Goal: Task Accomplishment & Management: Manage account settings

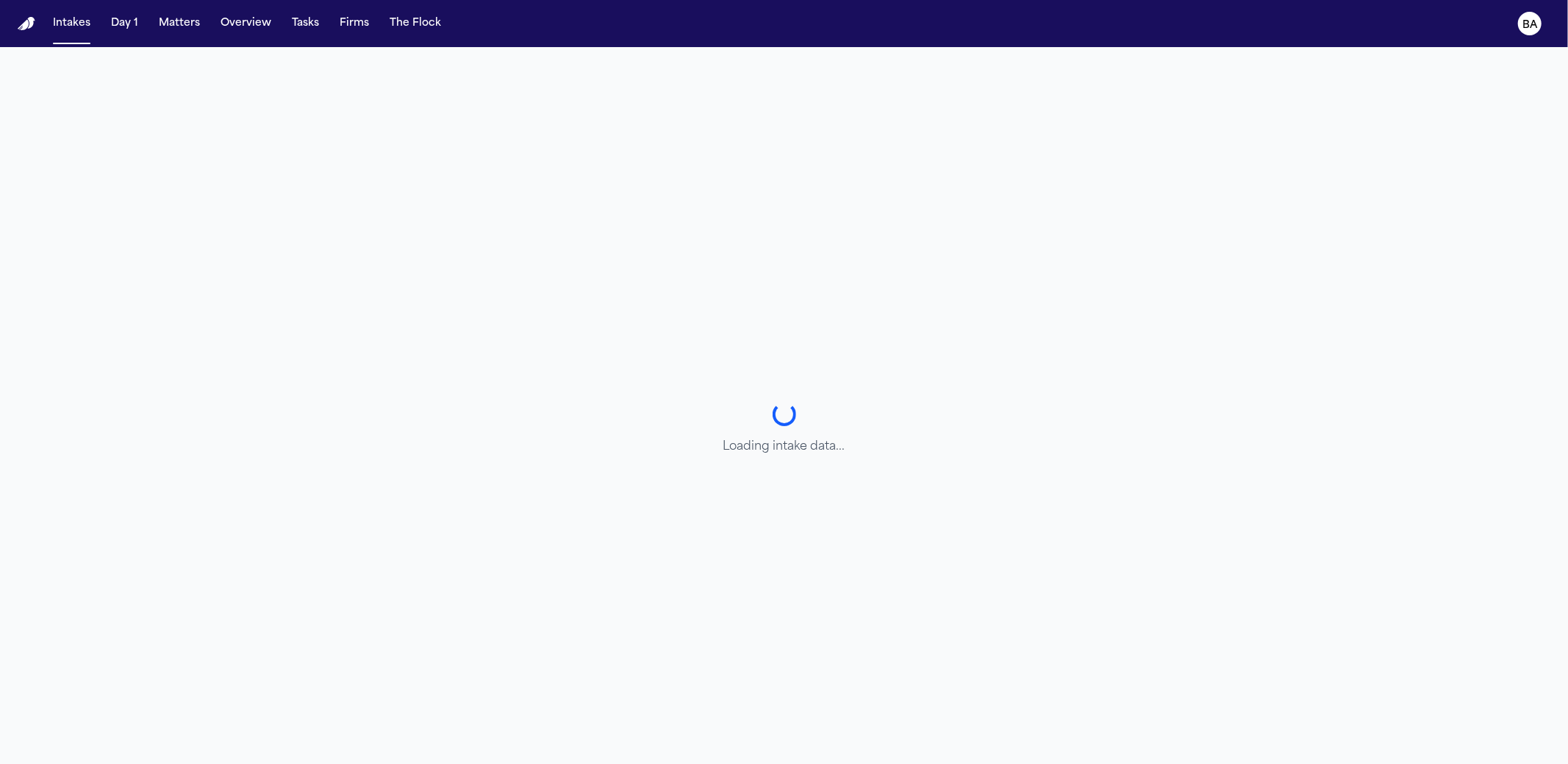
select select "******"
select select "**********"
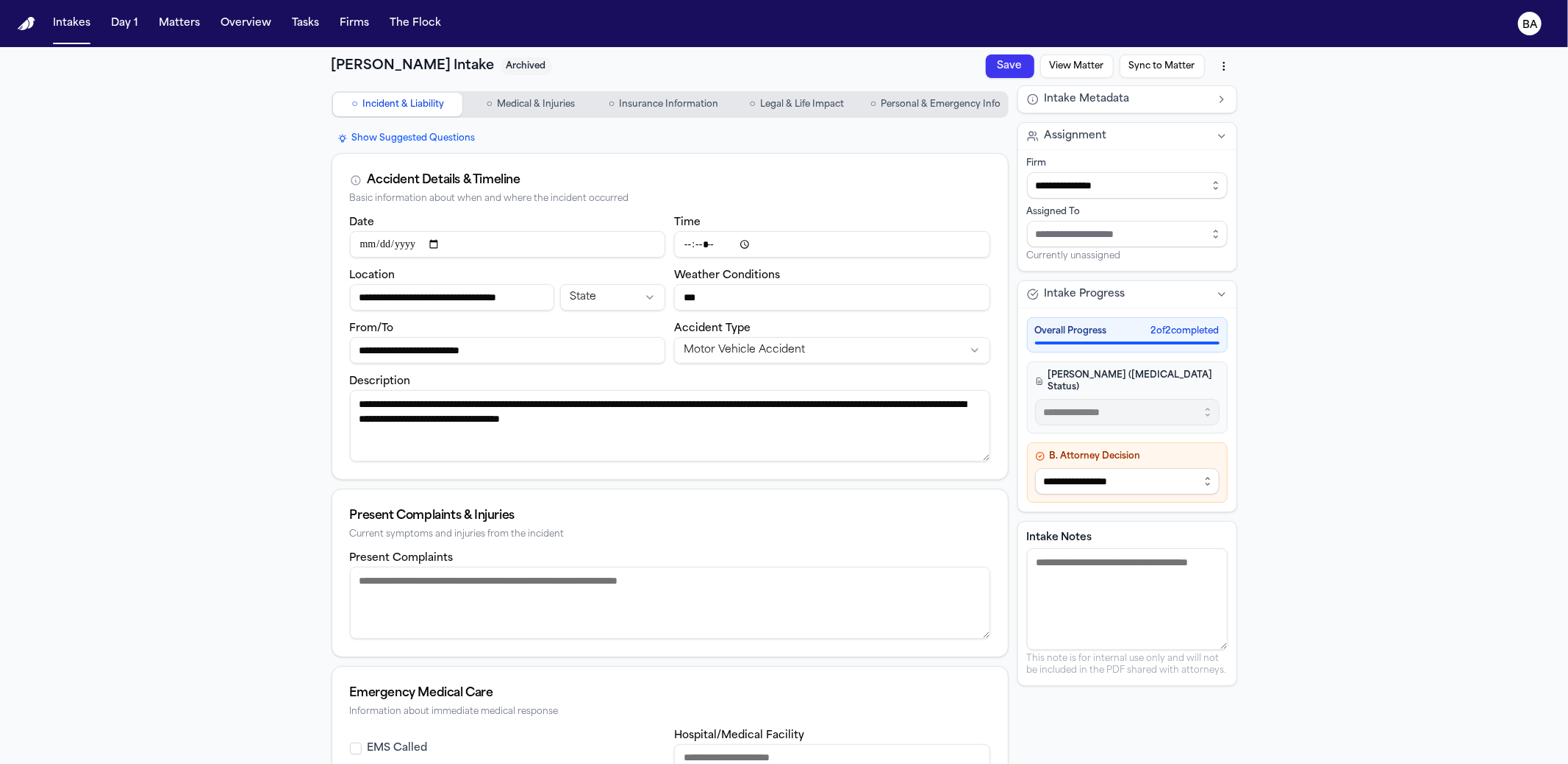
click at [58, 34] on button "Intakes" at bounding box center [71, 24] width 49 height 27
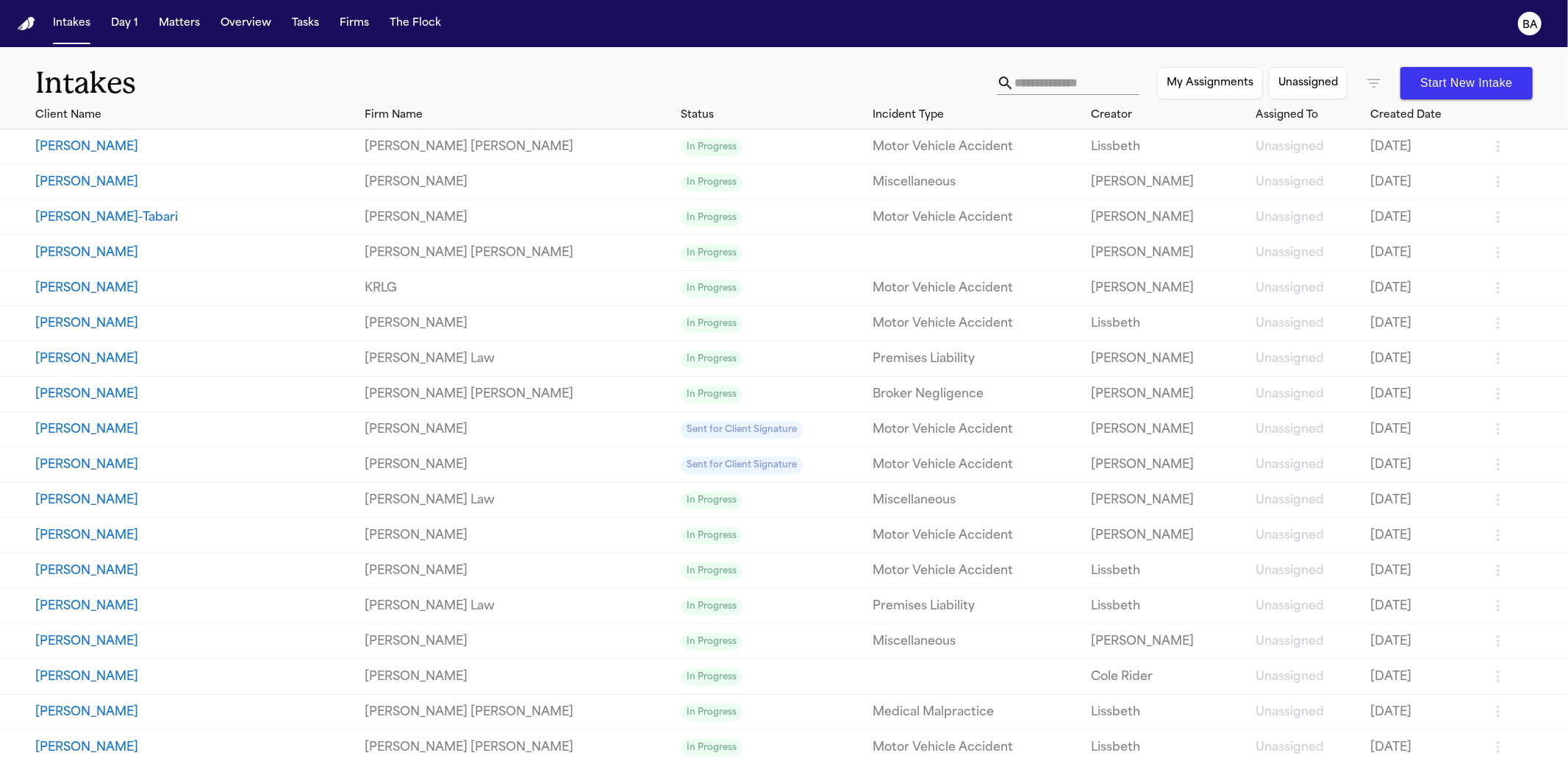
click at [1368, 79] on icon "button" at bounding box center [1374, 83] width 13 height 9
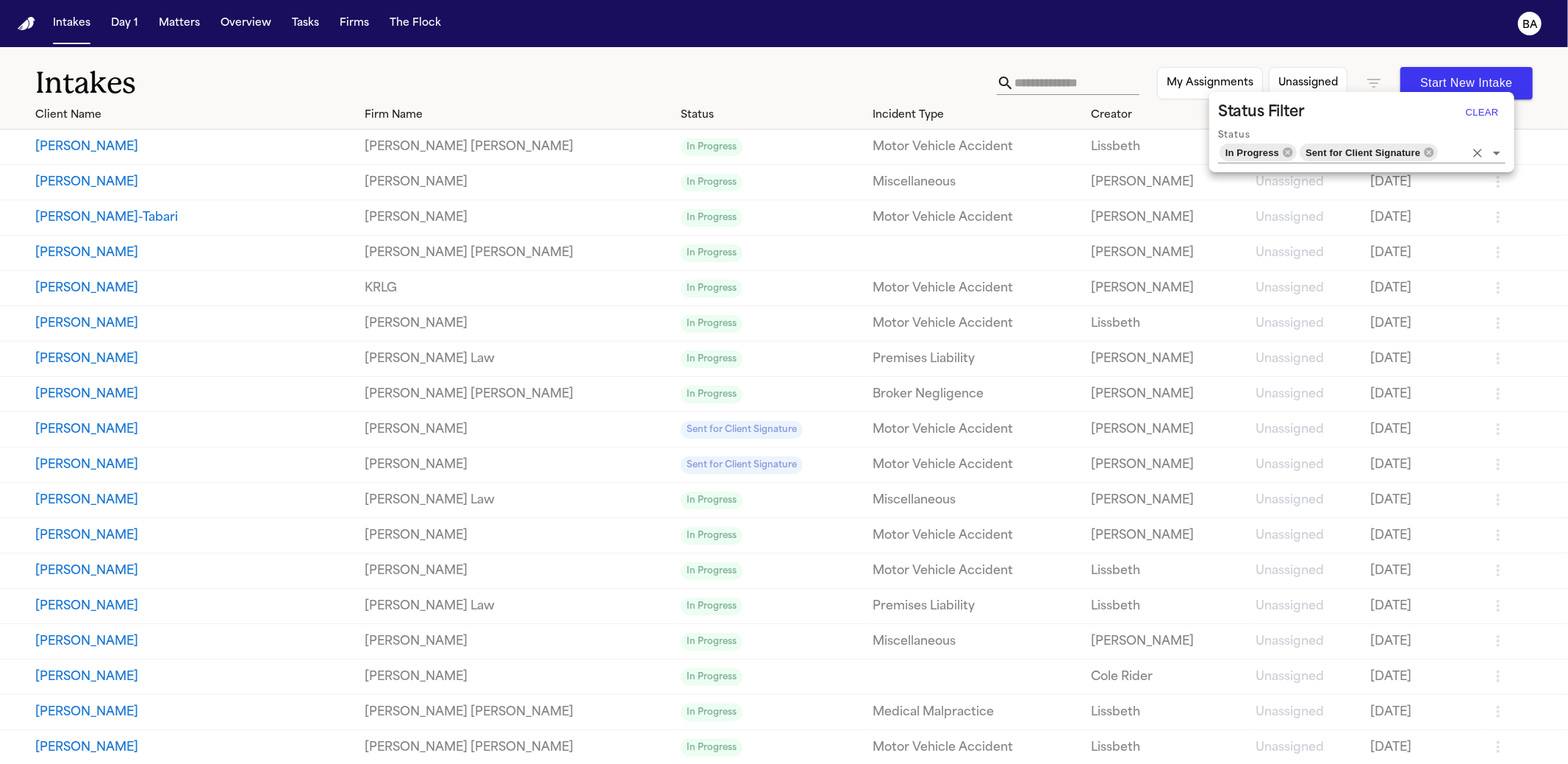
click at [1482, 150] on icon "Clear" at bounding box center [1478, 152] width 15 height 15
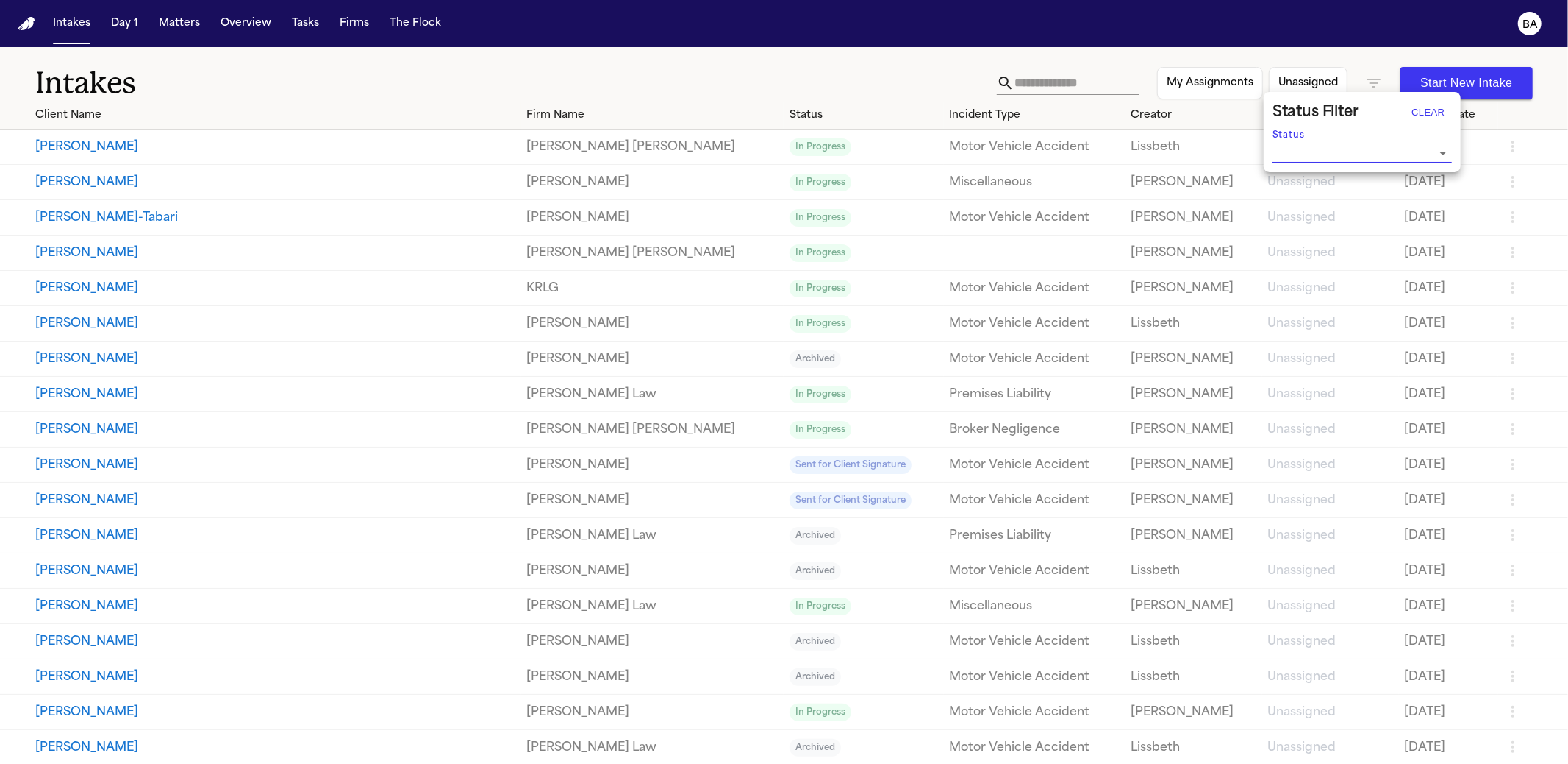
click at [837, 67] on div at bounding box center [784, 382] width 1568 height 764
click at [371, 374] on td "[PERSON_NAME]" at bounding box center [260, 359] width 521 height 36
click at [367, 398] on button "[PERSON_NAME]" at bounding box center [275, 394] width 480 height 18
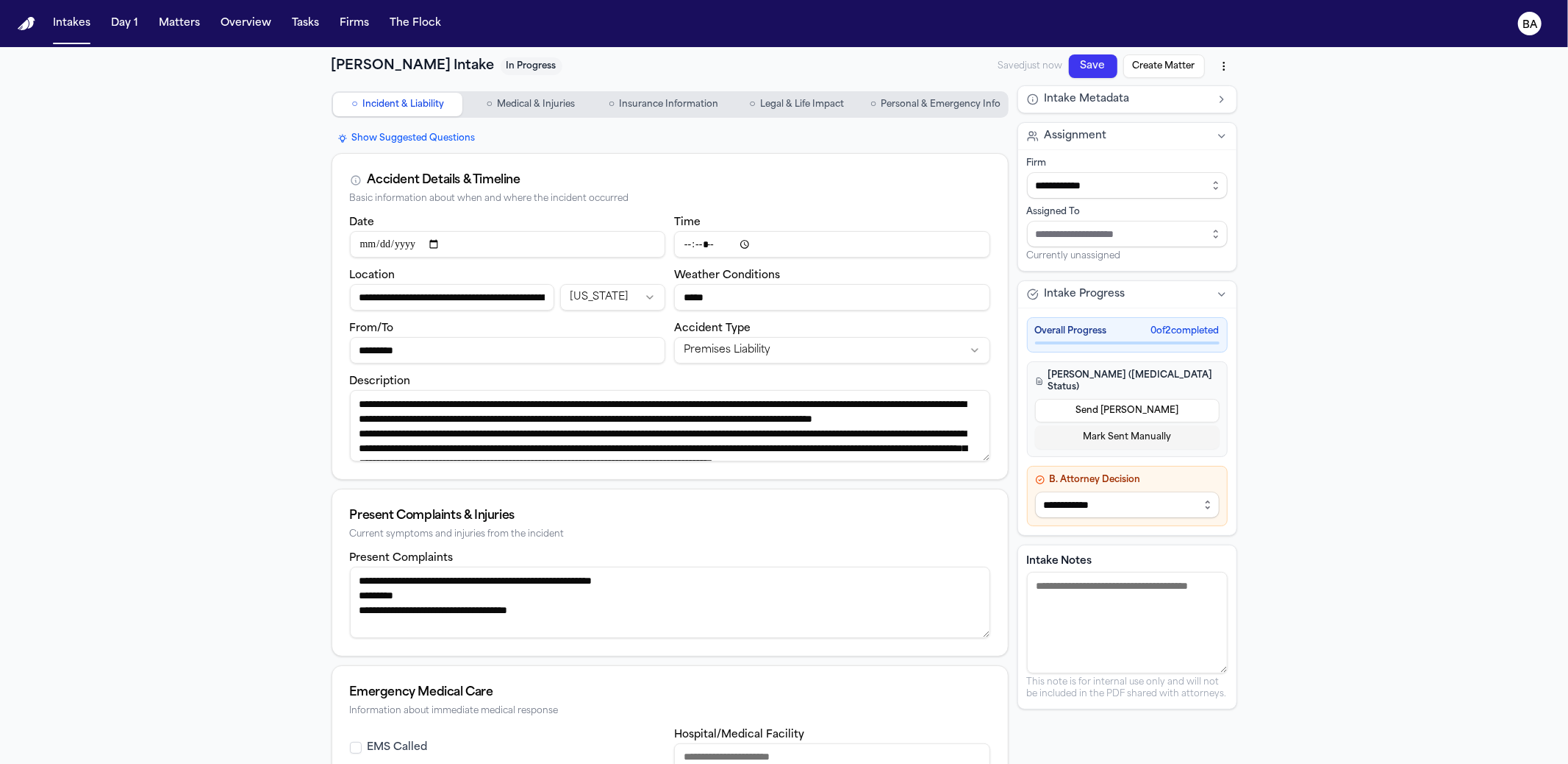
click at [511, 99] on span "Medical & Injuries" at bounding box center [535, 104] width 78 height 12
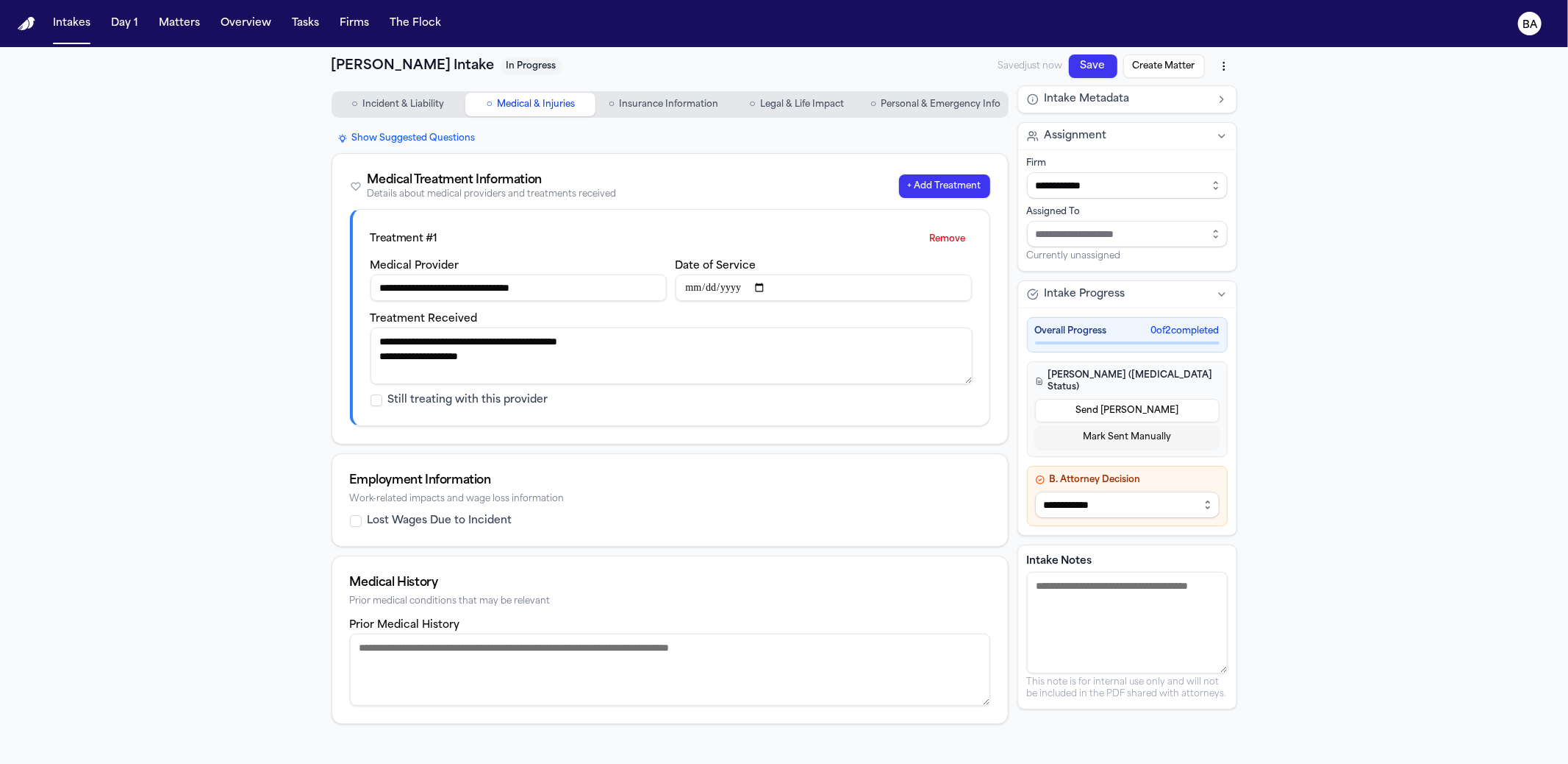
click at [610, 108] on button "○ Insurance Information" at bounding box center [664, 104] width 130 height 23
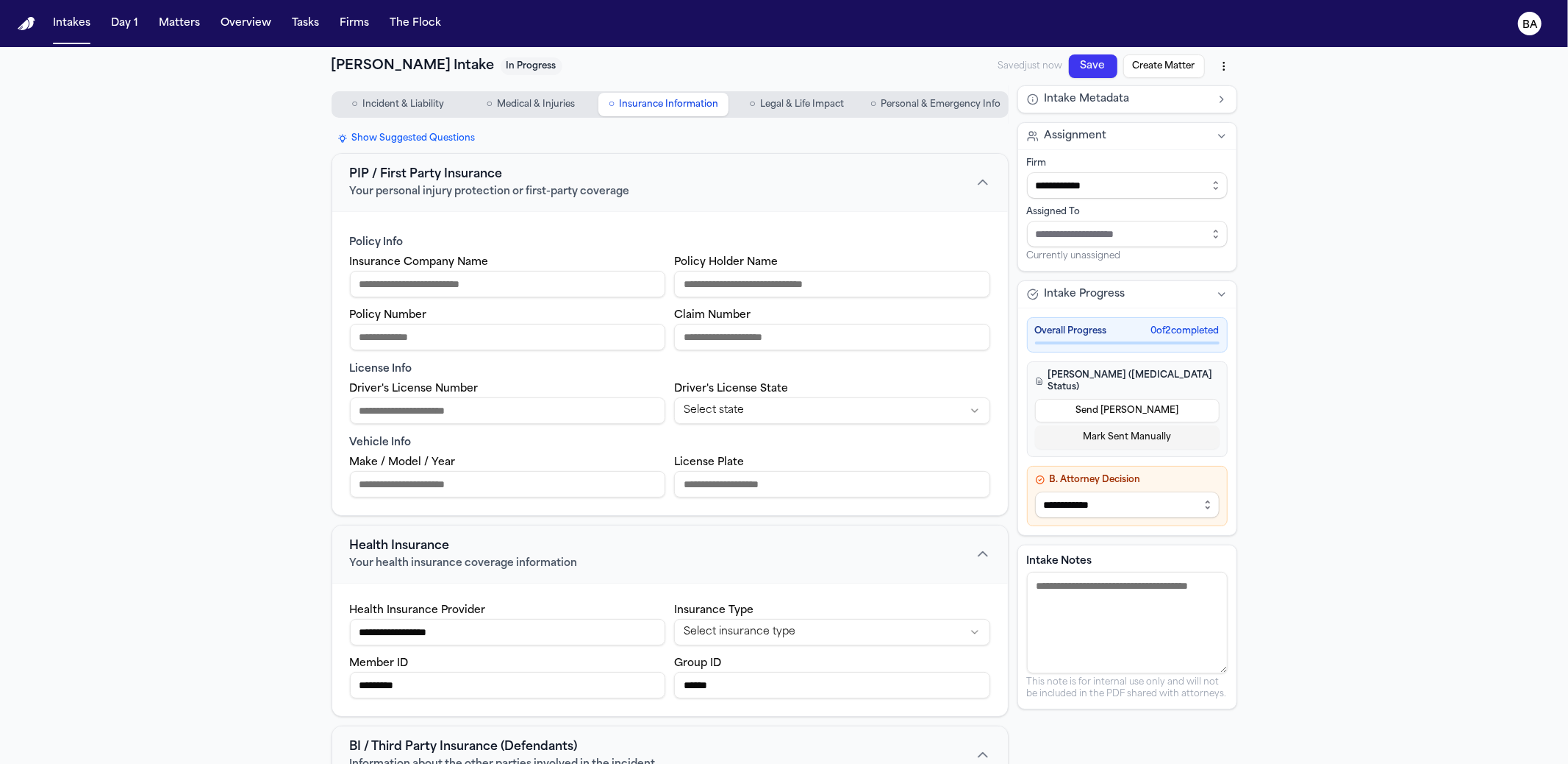
click at [764, 106] on span "Legal & Life Impact" at bounding box center [802, 104] width 84 height 12
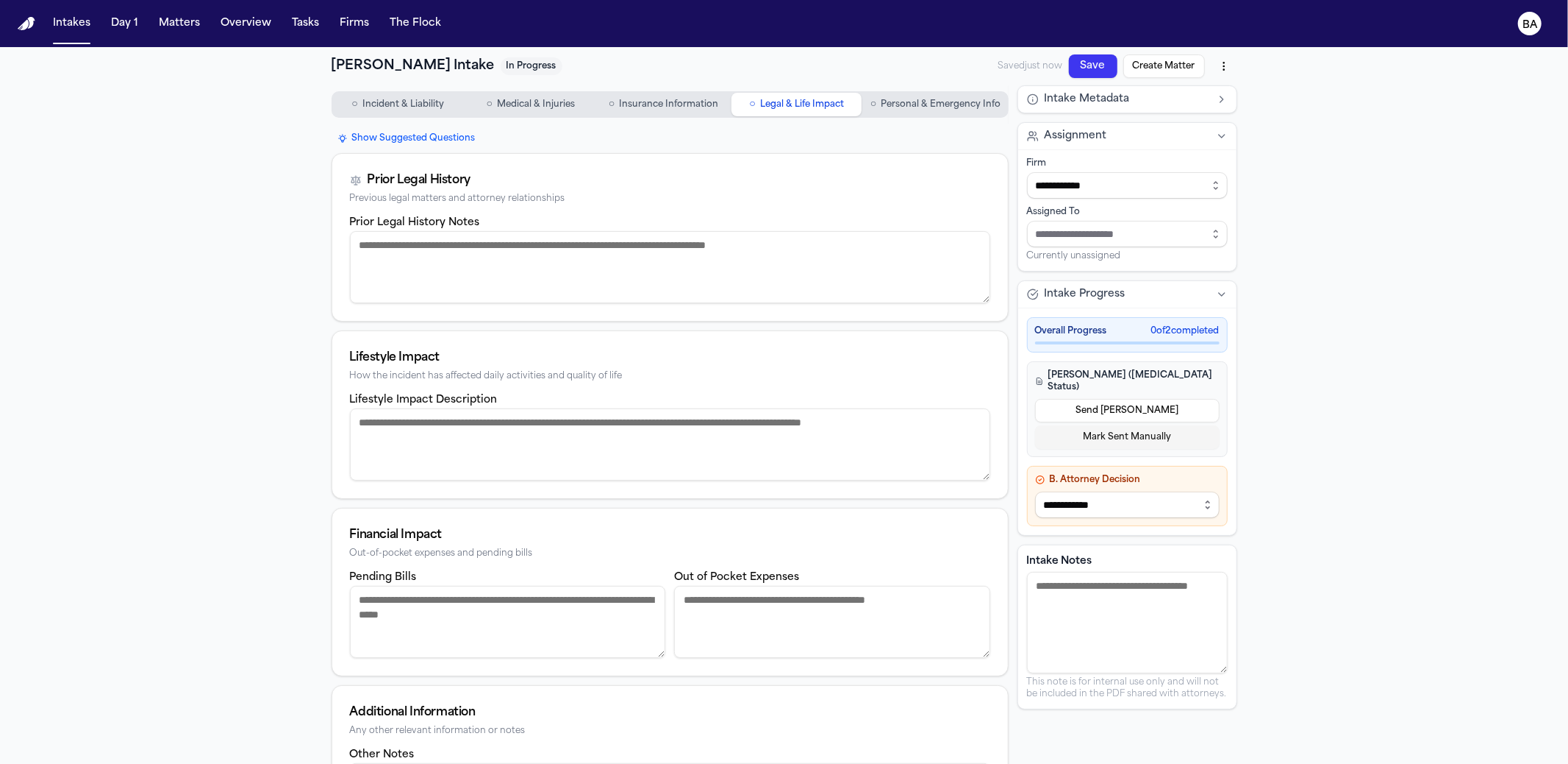
click at [857, 118] on nav "○ Incident & Liability ○ Medical & Injuries ○ Insurance Information ○ Legal & L…" at bounding box center [670, 104] width 677 height 38
click at [872, 104] on span "○" at bounding box center [873, 104] width 6 height 15
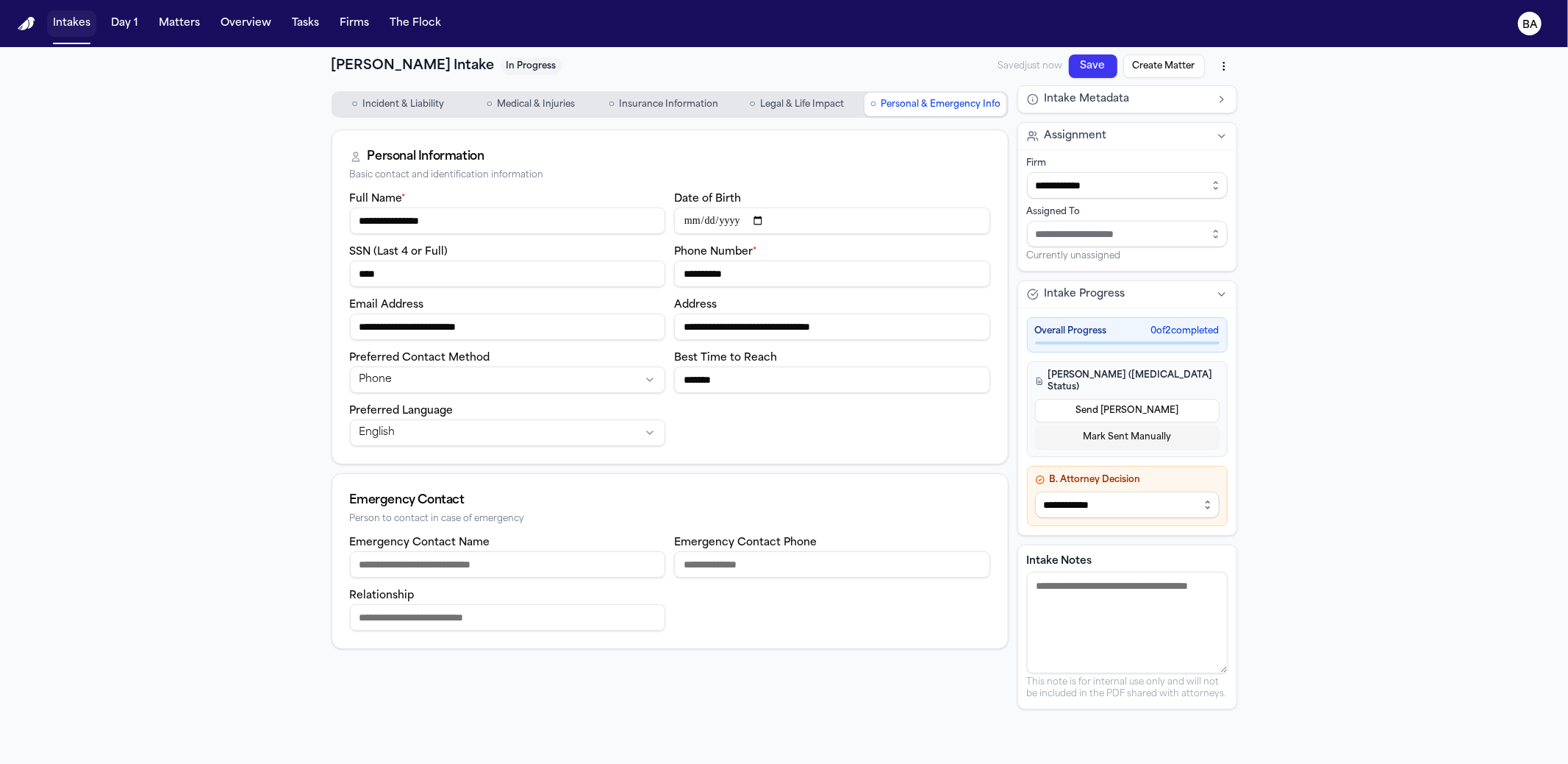
click at [83, 22] on button "Intakes" at bounding box center [71, 24] width 49 height 27
